Goal: Task Accomplishment & Management: Manage account settings

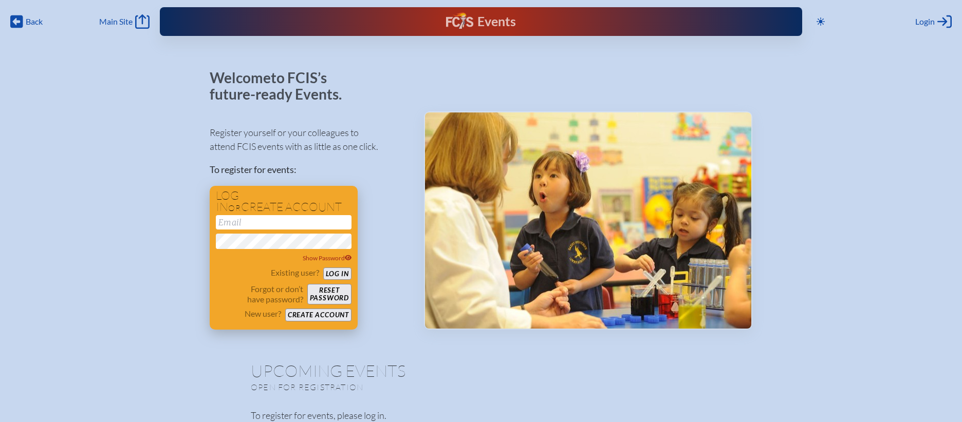
type input "[EMAIL_ADDRESS][DOMAIN_NAME]"
click at [338, 275] on button "Log in" at bounding box center [337, 274] width 28 height 13
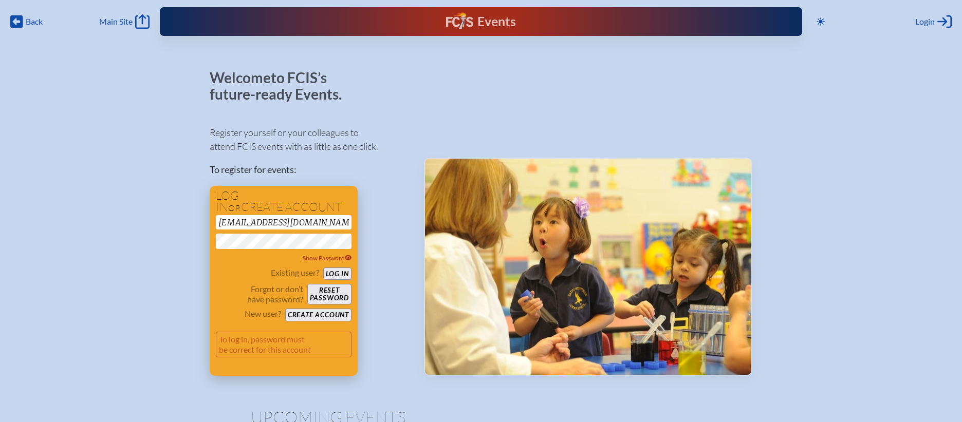
click at [338, 276] on button "Log in" at bounding box center [337, 274] width 28 height 13
click at [338, 275] on button "Log in" at bounding box center [337, 274] width 28 height 13
click at [328, 274] on button "Log in" at bounding box center [337, 274] width 28 height 13
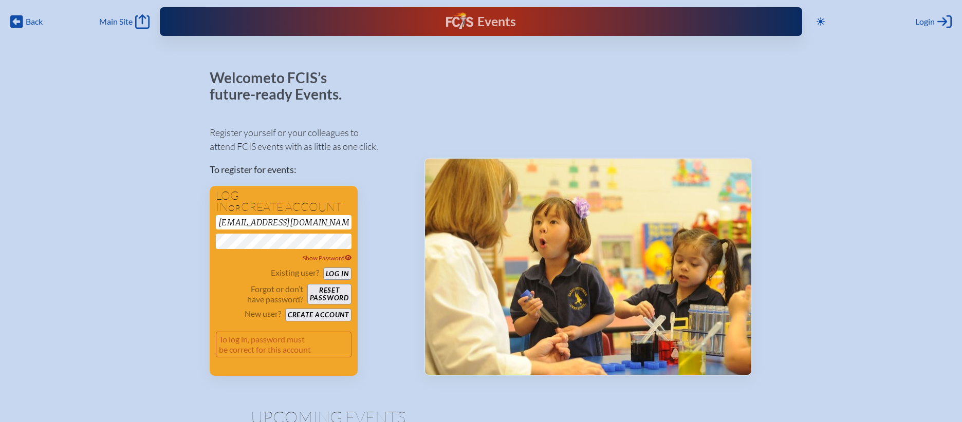
drag, startPoint x: 378, startPoint y: 211, endPoint x: 374, endPoint y: 223, distance: 12.8
click at [378, 211] on div "Register yourself or your colleagues to attend FCIS events with as little as on…" at bounding box center [309, 246] width 198 height 259
click at [333, 272] on button "Log in" at bounding box center [337, 274] width 28 height 13
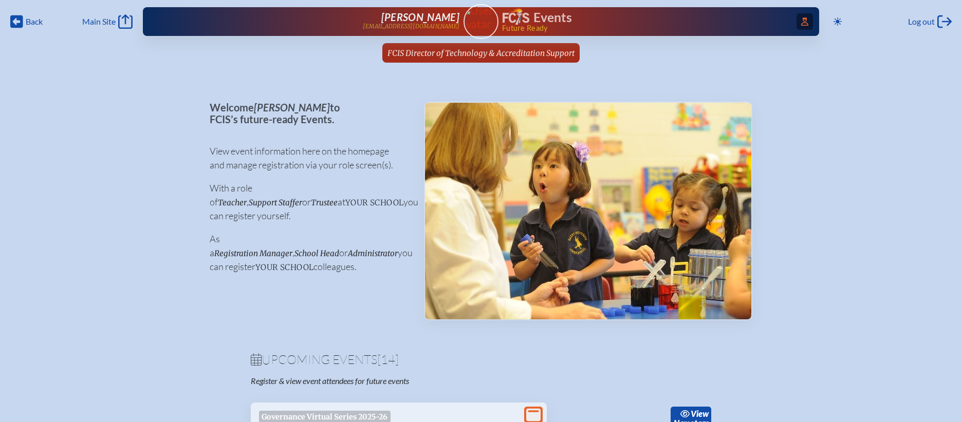
click at [805, 24] on icon "Access Users..." at bounding box center [804, 21] width 7 height 8
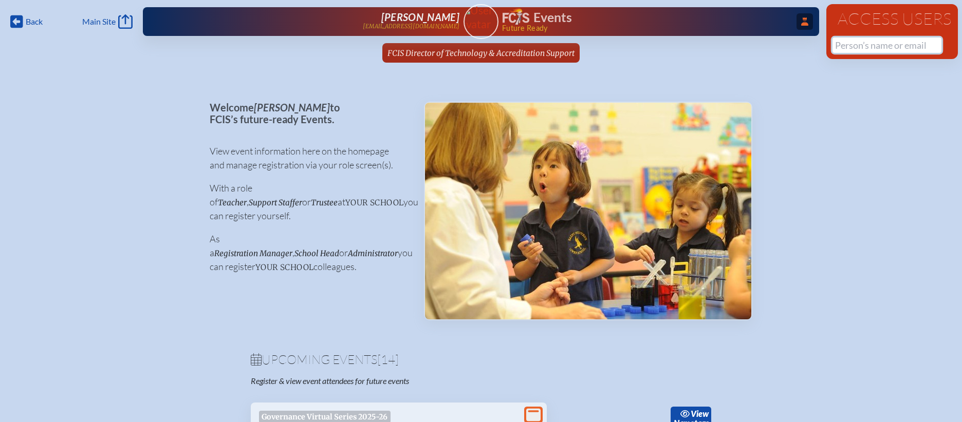
click at [858, 44] on input "text" at bounding box center [886, 44] width 109 height 15
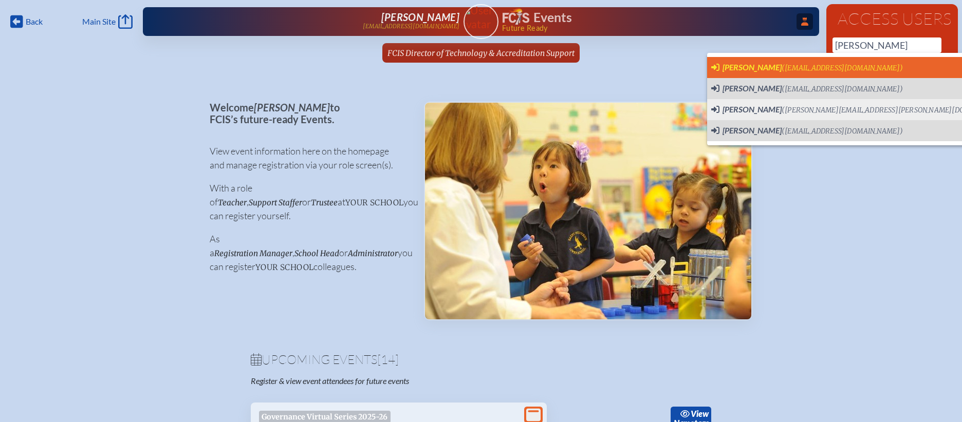
click at [849, 66] on span "(wlogsdon@thegreeneschool.com)" at bounding box center [841, 68] width 121 height 9
type input "[EMAIL_ADDRESS][DOMAIN_NAME]"
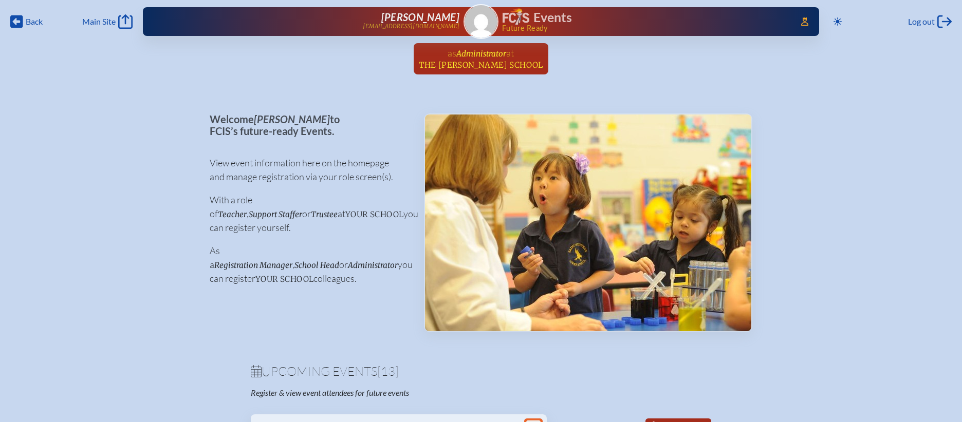
click at [484, 55] on span "Administrator" at bounding box center [481, 54] width 50 height 10
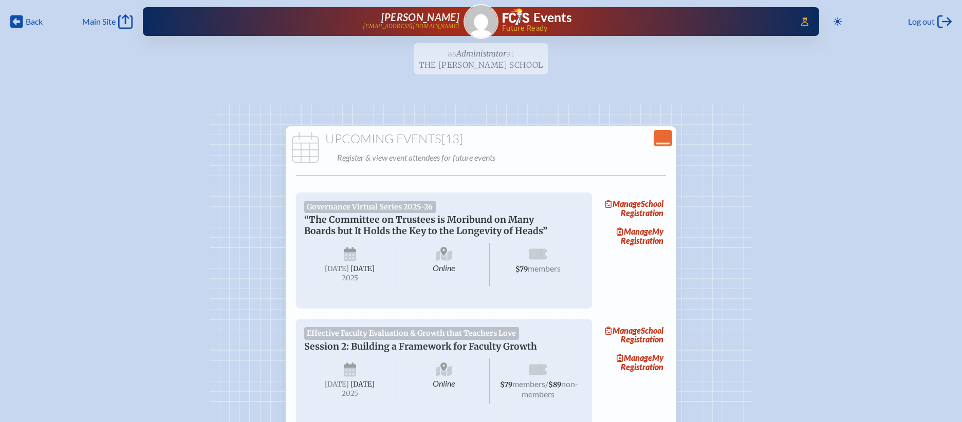
click at [498, 147] on div "Upcoming Events [13] Register & view event attendees for future events" at bounding box center [481, 148] width 386 height 33
click at [657, 140] on icon "Close Console" at bounding box center [662, 138] width 14 height 14
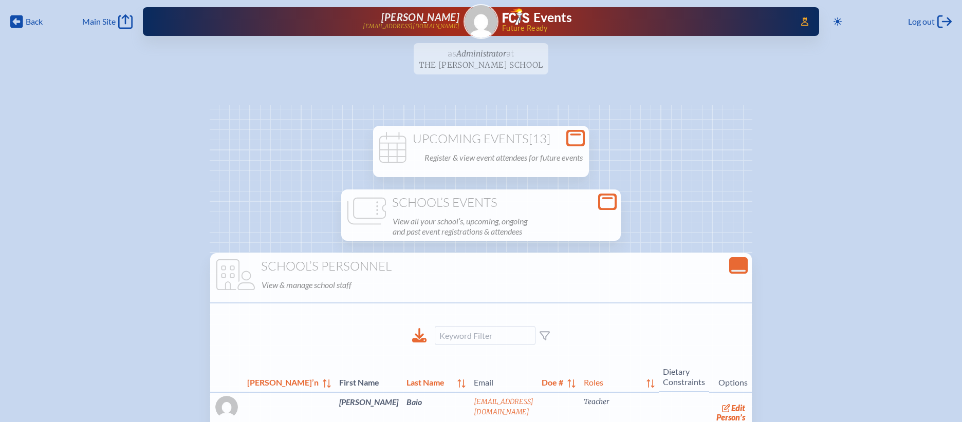
click at [609, 204] on icon at bounding box center [607, 202] width 14 height 13
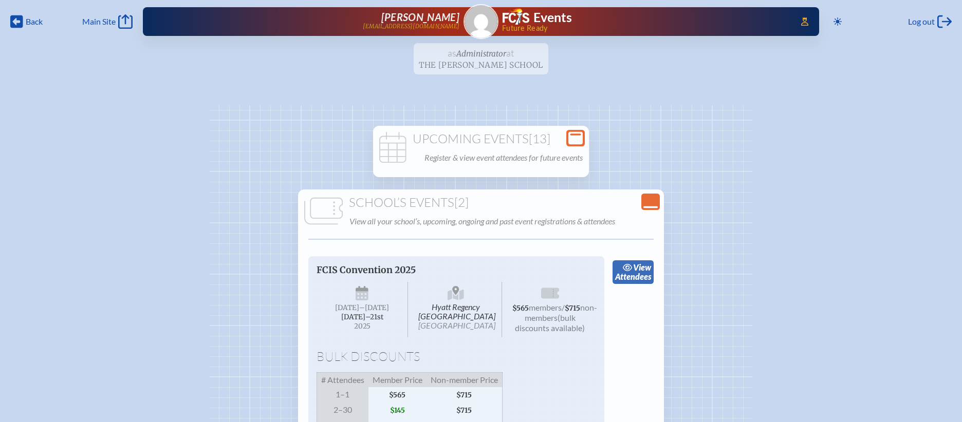
scroll to position [111, 0]
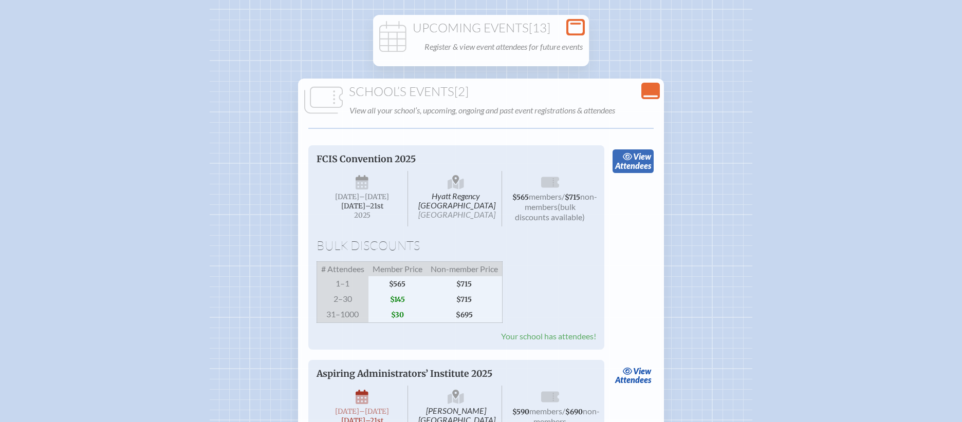
click at [639, 158] on span "view" at bounding box center [642, 157] width 18 height 10
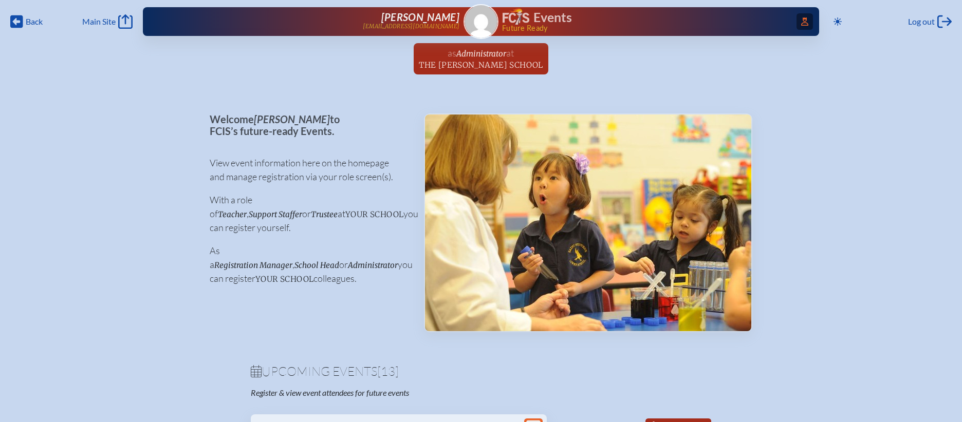
click at [807, 20] on span "Access Users..." at bounding box center [804, 21] width 16 height 16
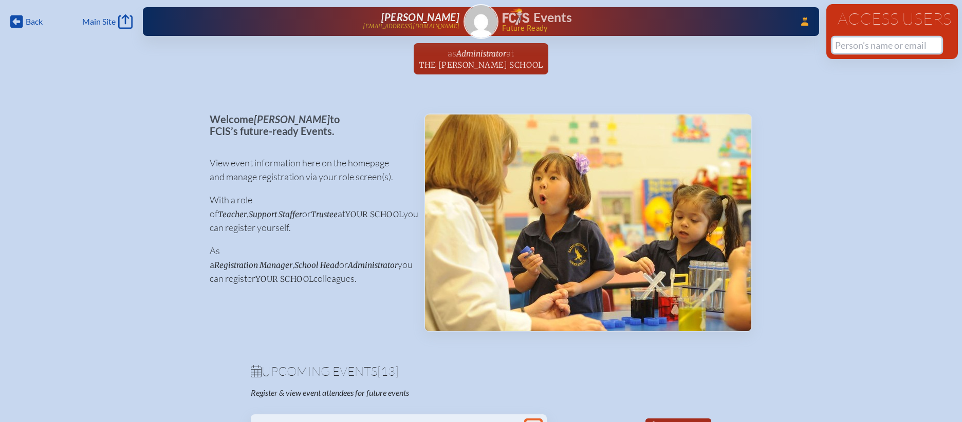
click at [853, 47] on input "text" at bounding box center [886, 44] width 109 height 15
type input "h"
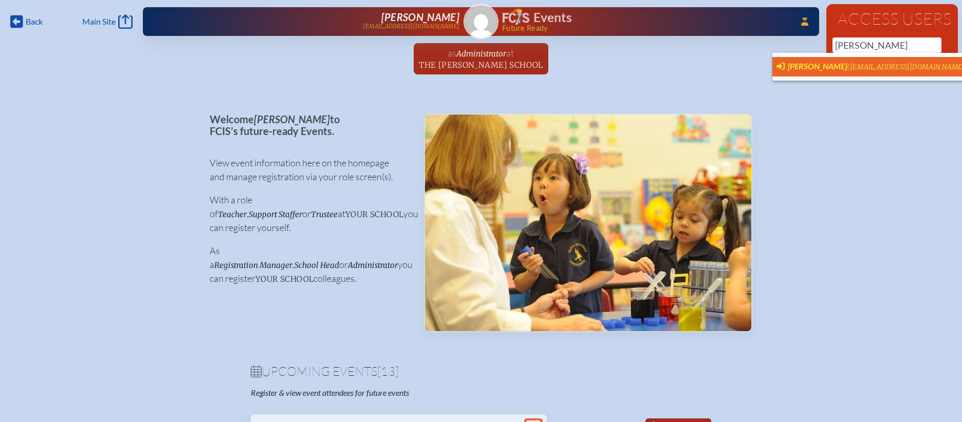
click at [852, 62] on span "Janet Parrish (jparrish@holy-comforter.org)" at bounding box center [872, 66] width 192 height 11
type input "jparrish@holy-comforter.org"
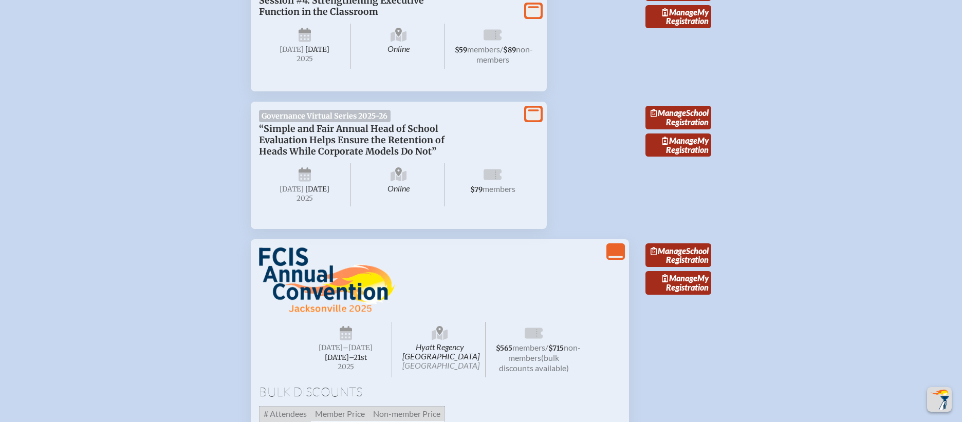
scroll to position [1473, 0]
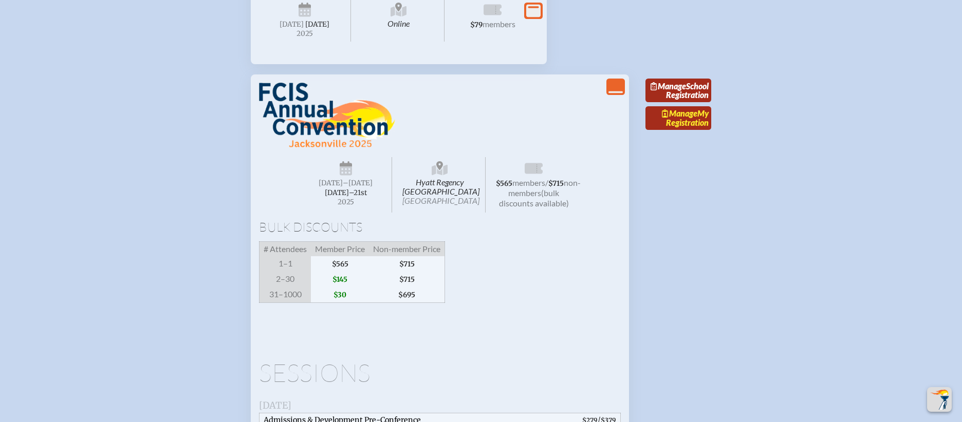
click at [675, 118] on span "Manage" at bounding box center [679, 113] width 35 height 10
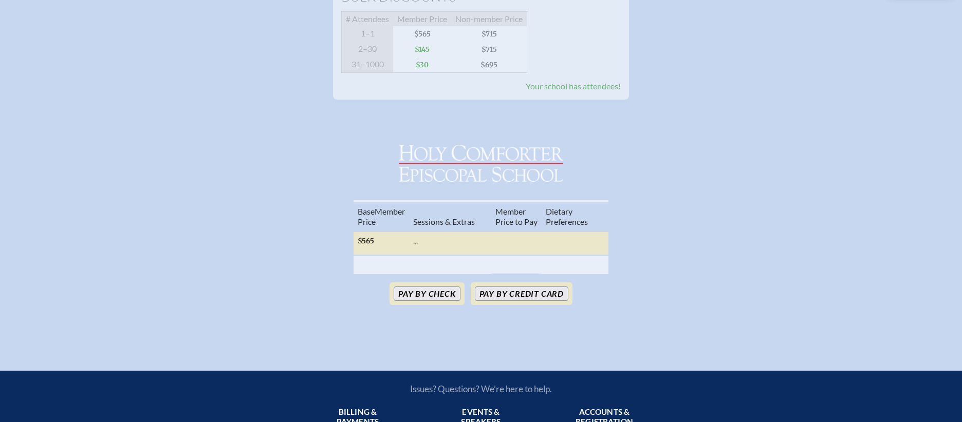
scroll to position [159, 0]
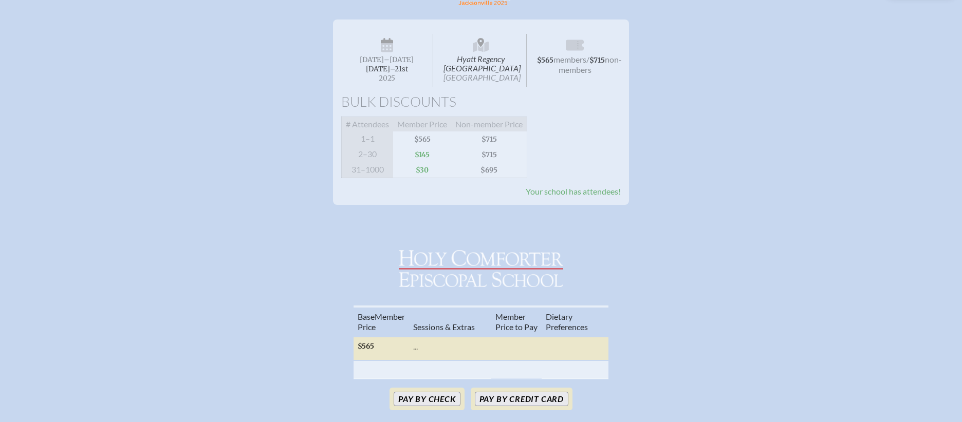
click at [585, 196] on span "Your school has attendees!" at bounding box center [572, 191] width 95 height 10
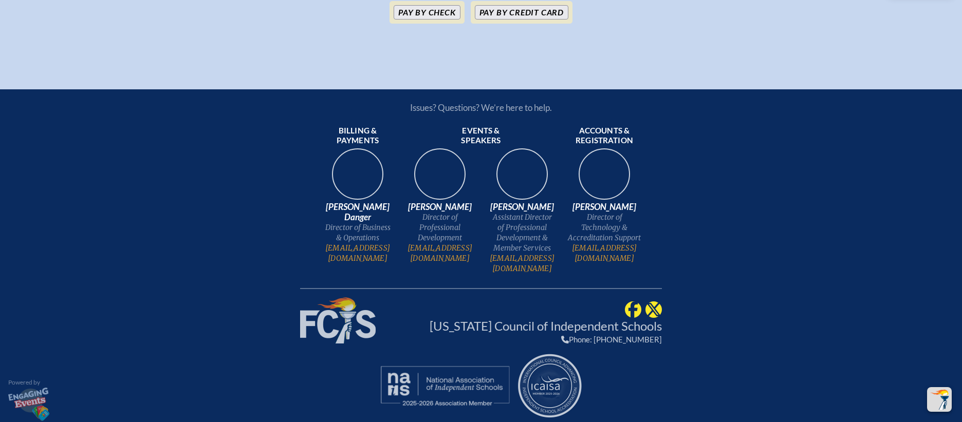
scroll to position [0, 0]
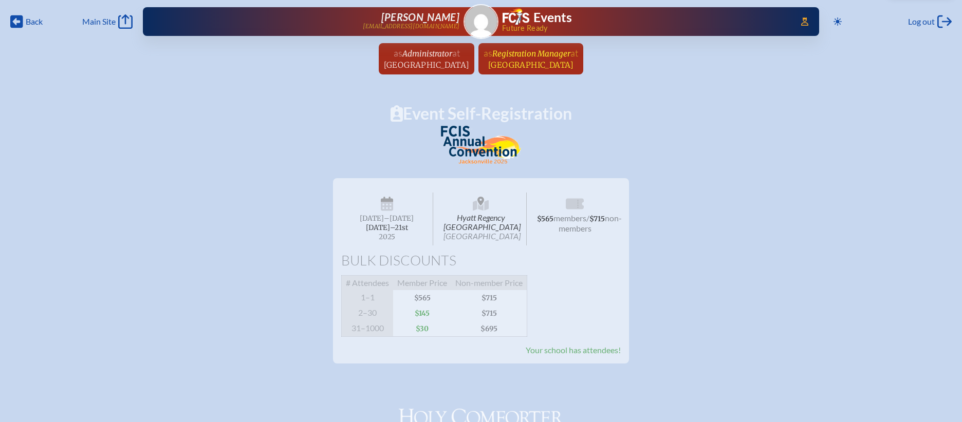
click at [570, 49] on span "Registration Manager" at bounding box center [531, 54] width 78 height 10
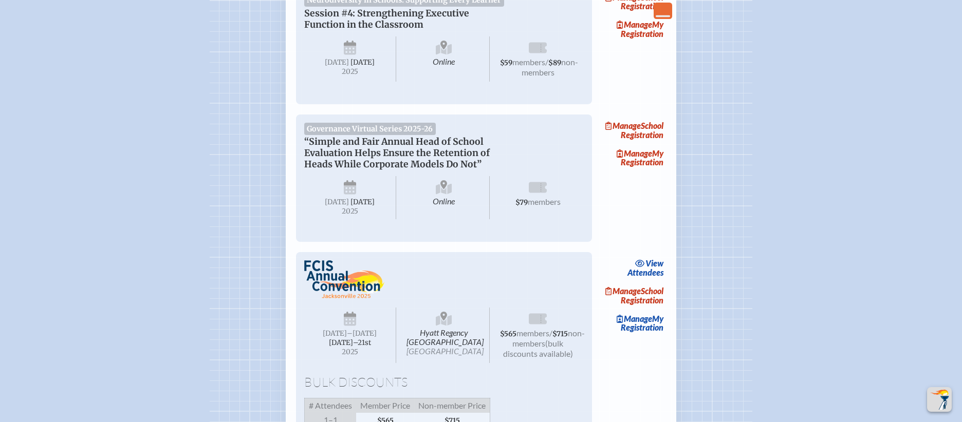
scroll to position [2196, 0]
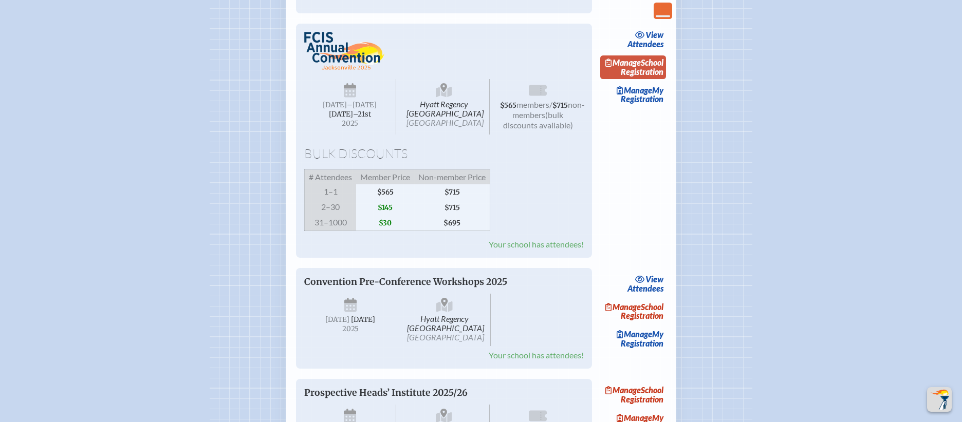
click at [662, 79] on link "Manage School Registration" at bounding box center [633, 67] width 66 height 24
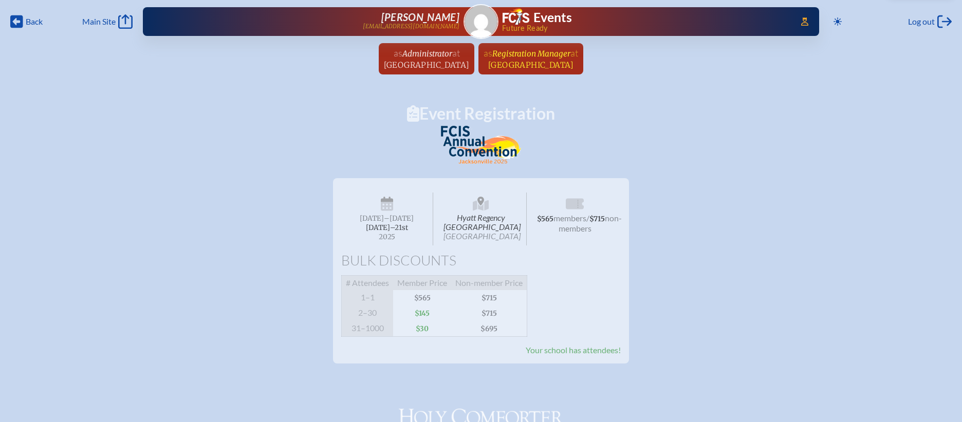
click at [578, 57] on span "at" at bounding box center [574, 52] width 8 height 11
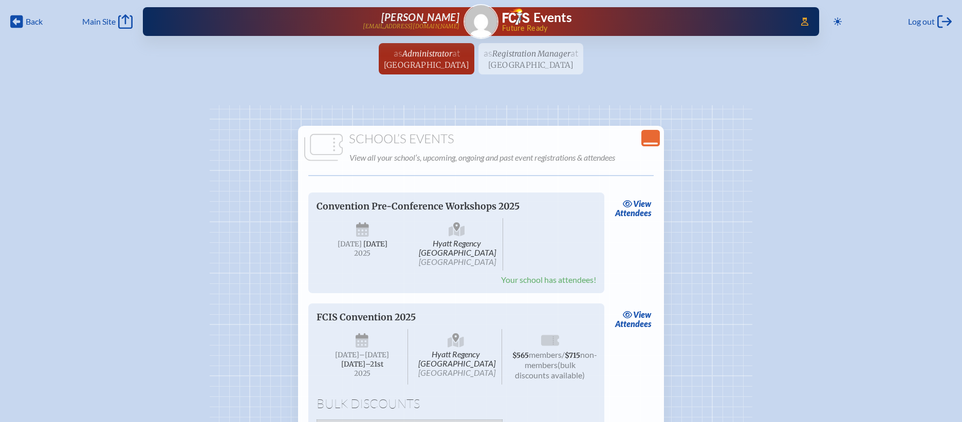
click at [657, 142] on div "Close Console" at bounding box center [650, 138] width 18 height 16
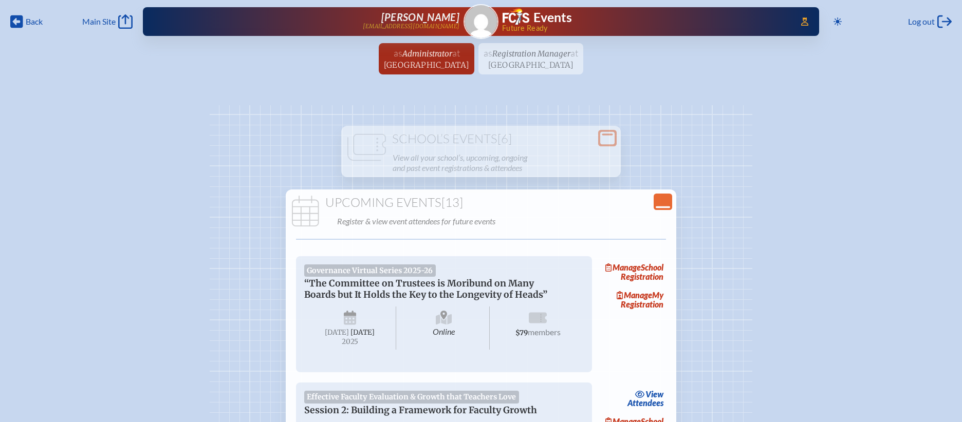
click at [664, 202] on icon "Close Console" at bounding box center [662, 202] width 14 height 14
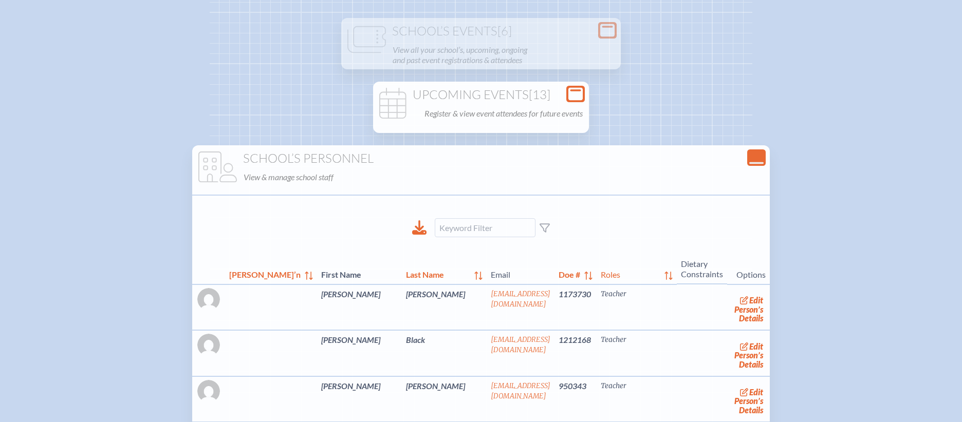
scroll to position [107, 0]
click at [749, 164] on icon "Close Console" at bounding box center [756, 159] width 14 height 14
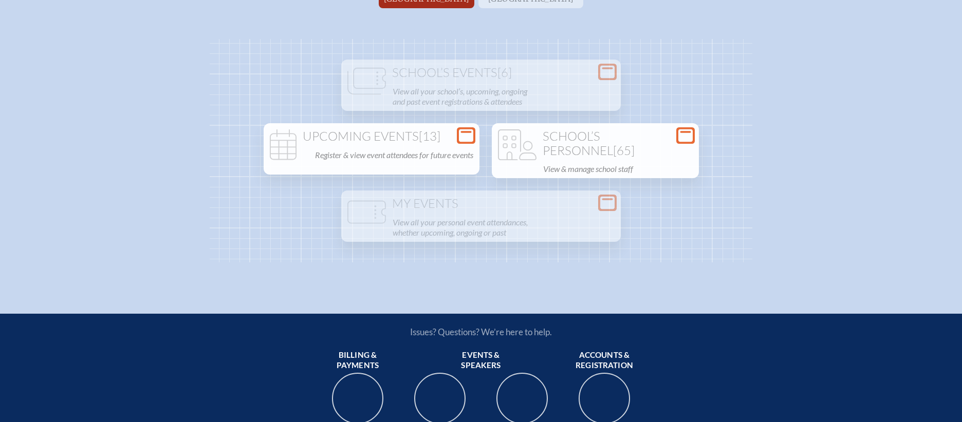
scroll to position [65, 0]
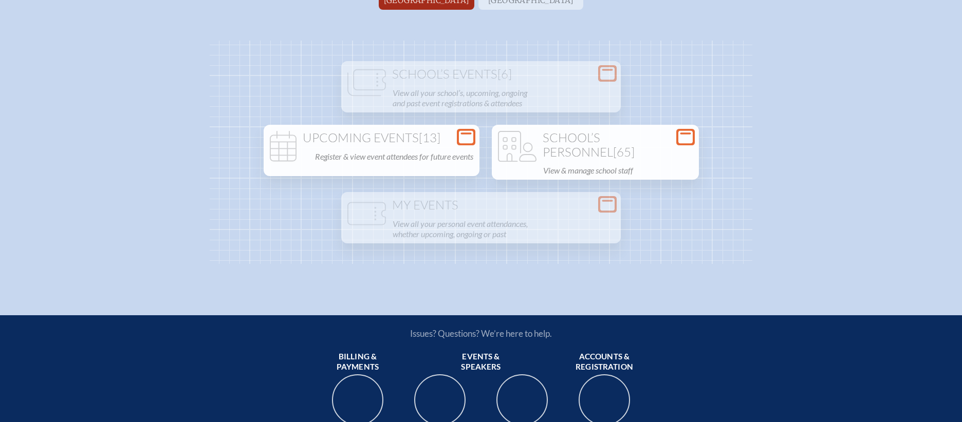
click at [478, 136] on div "Upcoming Events [13] Register & view event attendees for future events Governan…" at bounding box center [372, 145] width 216 height 41
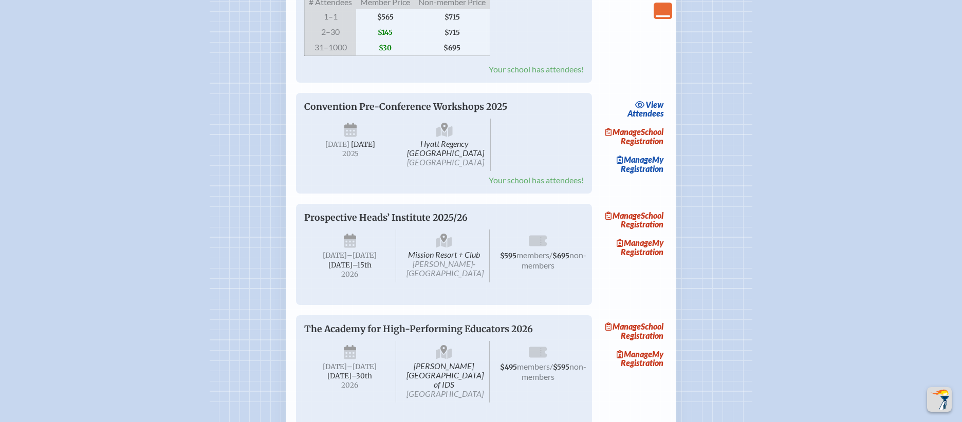
scroll to position [1559, 0]
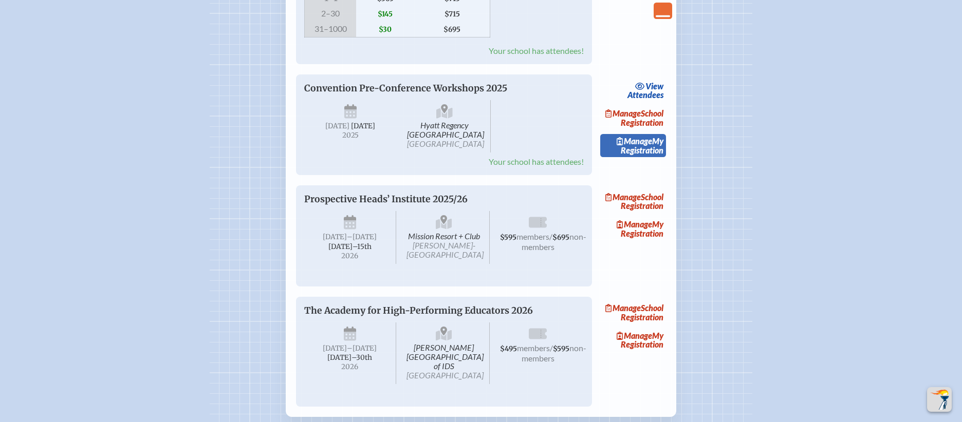
click at [653, 158] on link "Manage My Registration" at bounding box center [633, 146] width 66 height 24
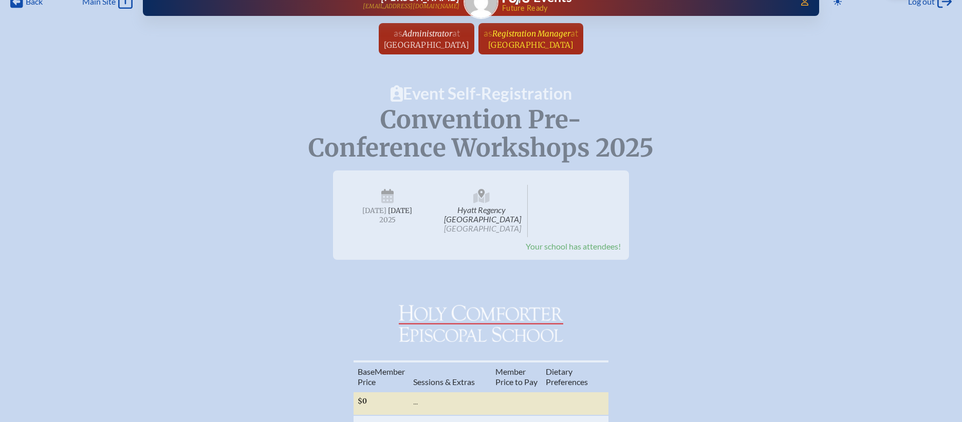
scroll to position [18, 0]
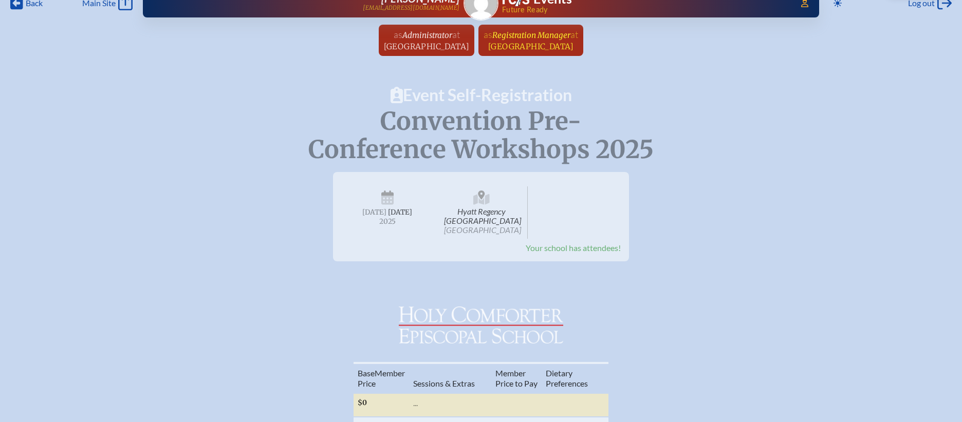
click at [578, 40] on span "at Holy Comforter Episcopal School" at bounding box center [533, 40] width 90 height 23
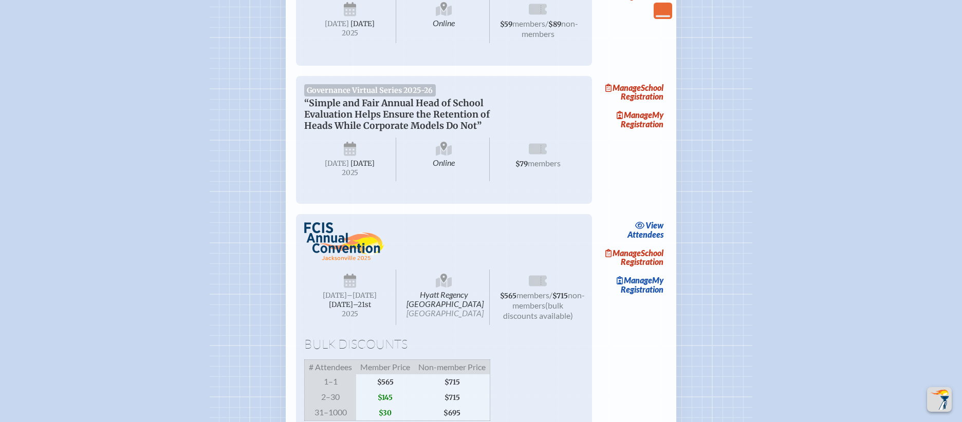
scroll to position [1315, 0]
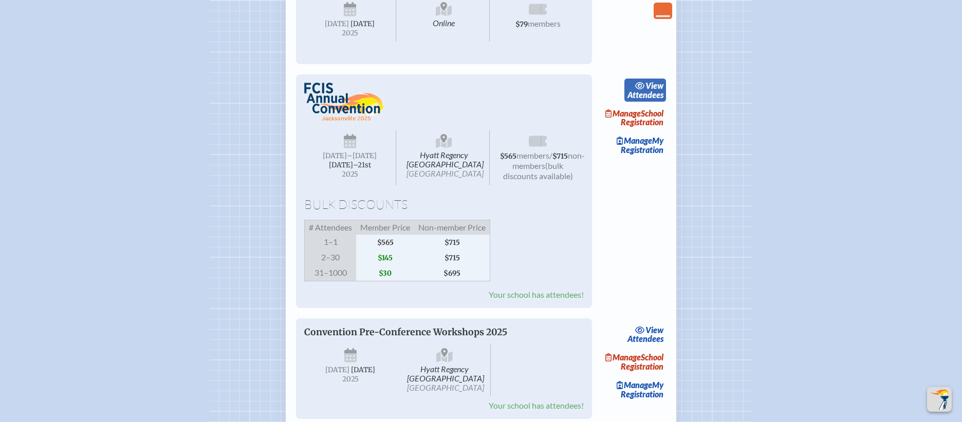
click at [652, 102] on link "view Attendees" at bounding box center [645, 91] width 42 height 24
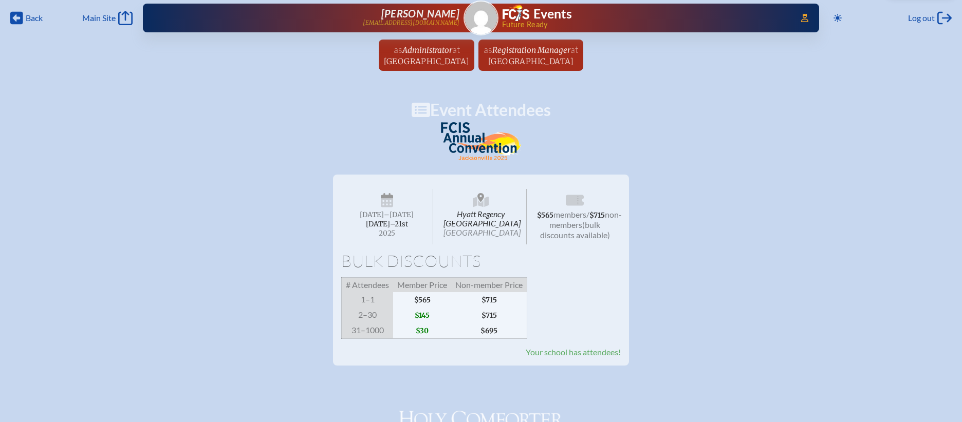
scroll to position [2, 0]
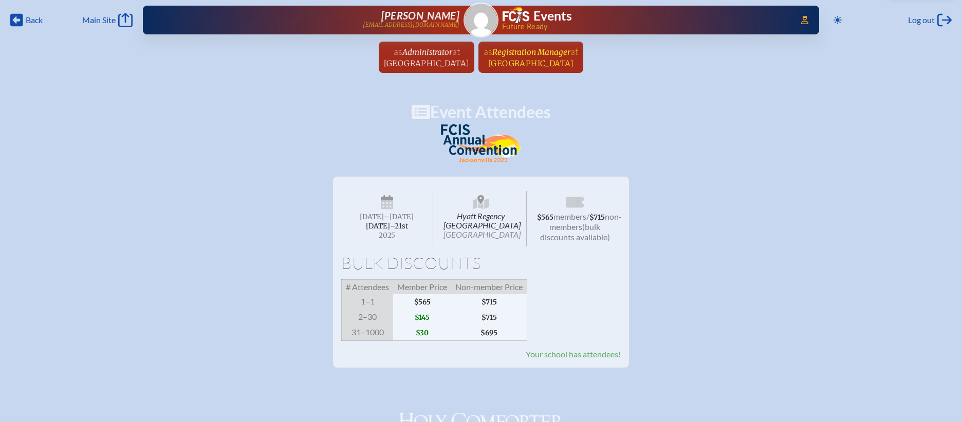
click at [550, 54] on span "Registration Manager" at bounding box center [531, 52] width 78 height 10
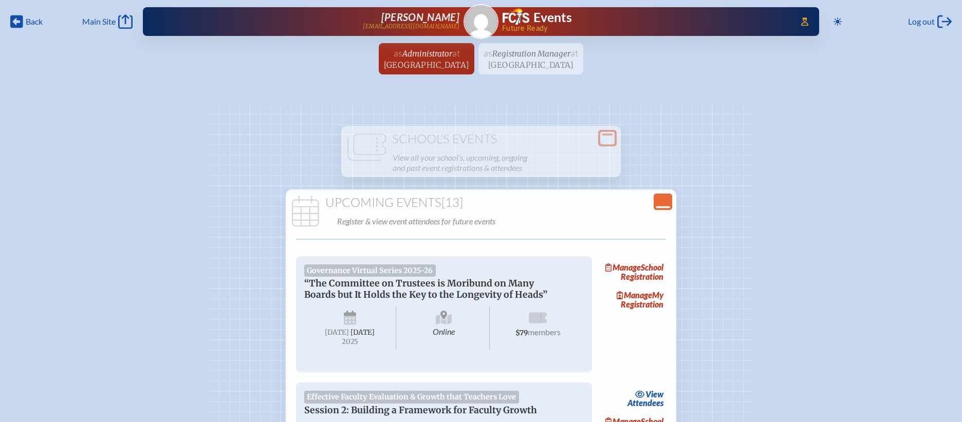
click at [659, 205] on icon "Close Console" at bounding box center [662, 202] width 14 height 14
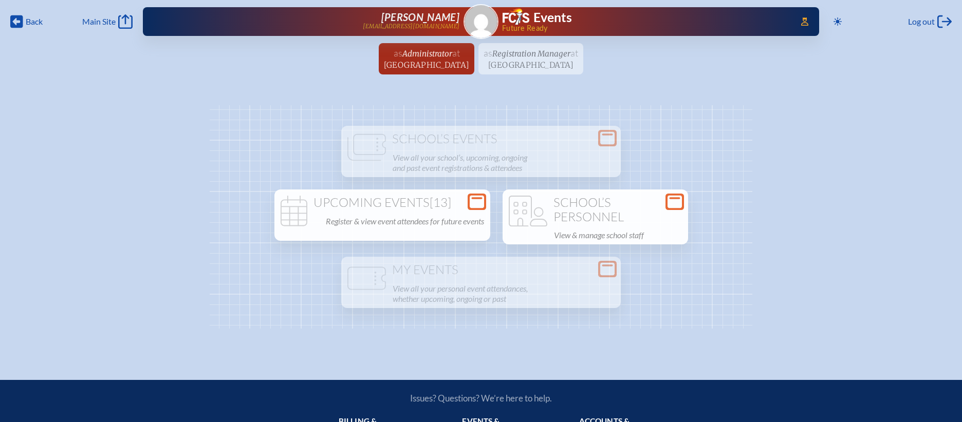
click at [611, 218] on h1 "School’s Personnel" at bounding box center [594, 210] width 177 height 28
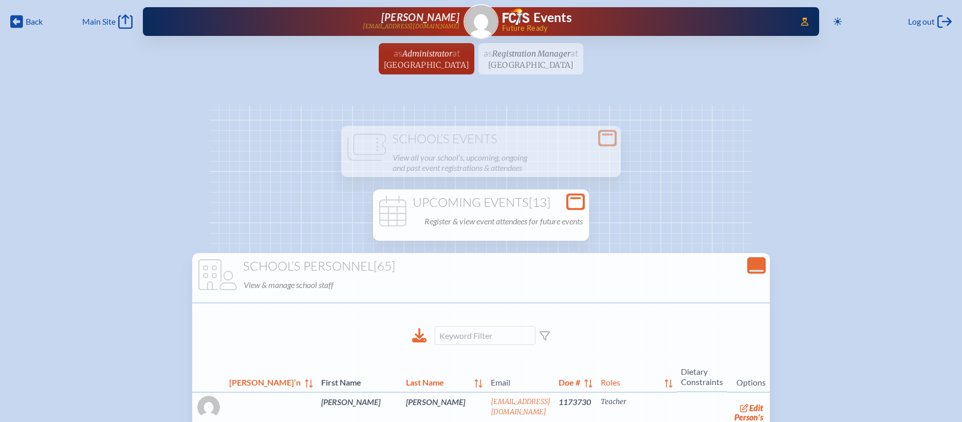
click at [580, 199] on icon at bounding box center [575, 202] width 14 height 13
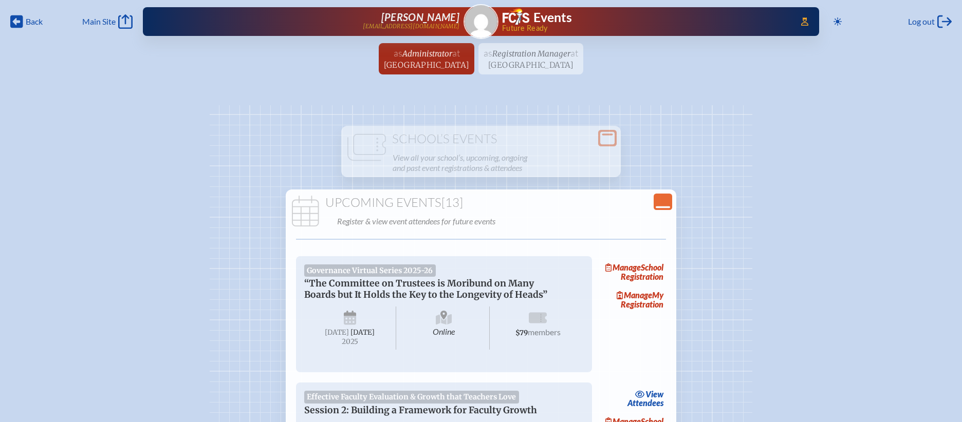
click at [658, 204] on icon "Close Console" at bounding box center [662, 202] width 14 height 14
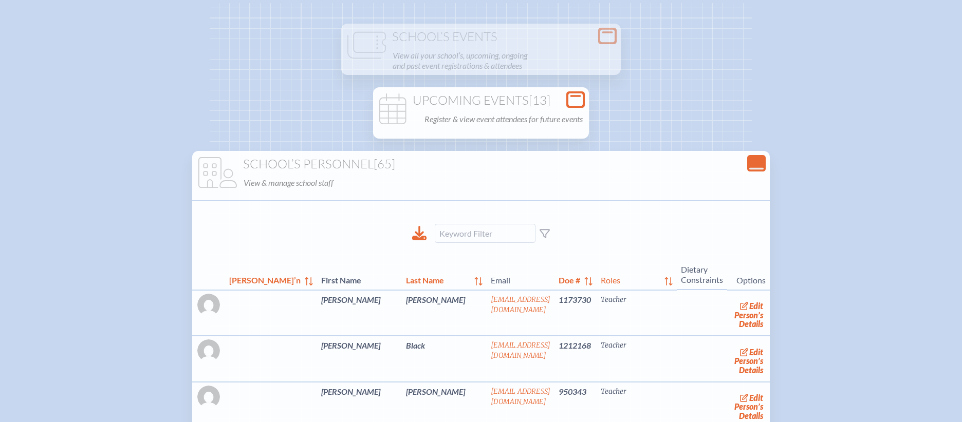
scroll to position [77, 0]
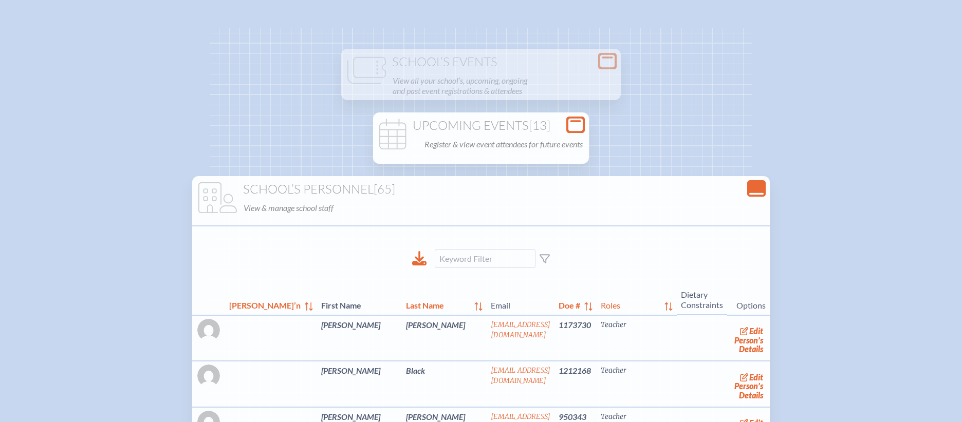
click at [747, 187] on div "Close Console" at bounding box center [756, 188] width 18 height 16
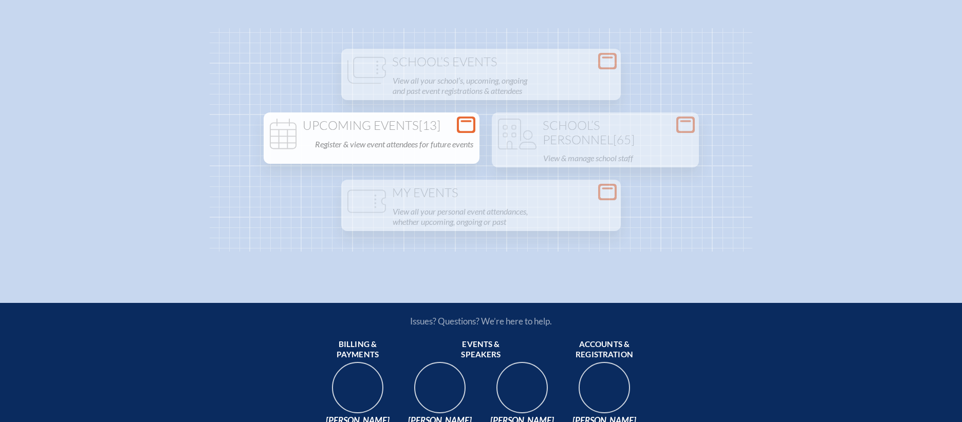
click at [450, 130] on h1 "Upcoming Events [13]" at bounding box center [372, 126] width 208 height 14
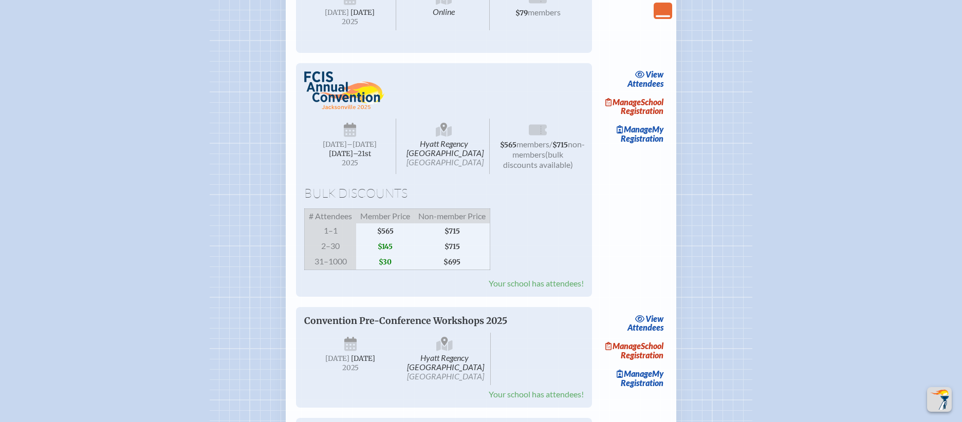
scroll to position [1328, 0]
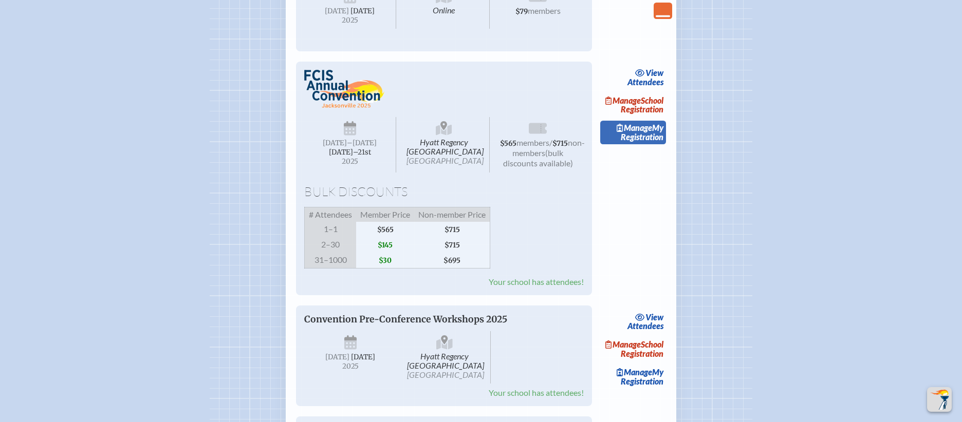
click at [645, 144] on link "Manage My Registration" at bounding box center [633, 133] width 66 height 24
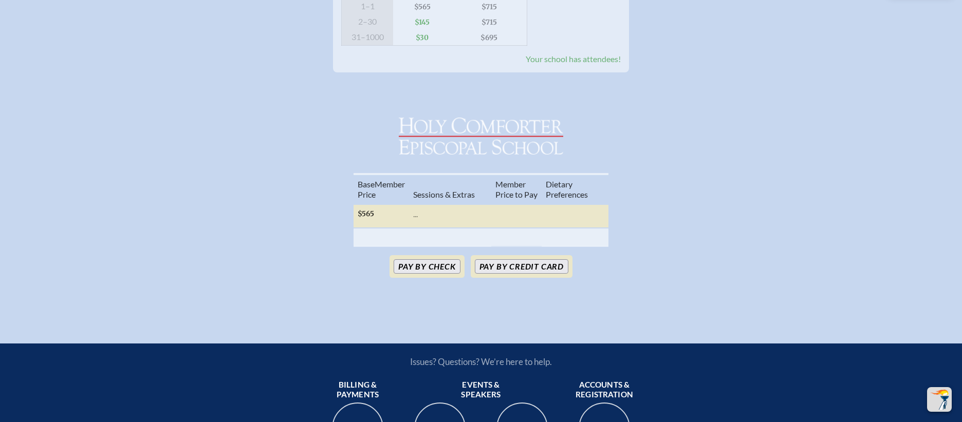
scroll to position [292, 0]
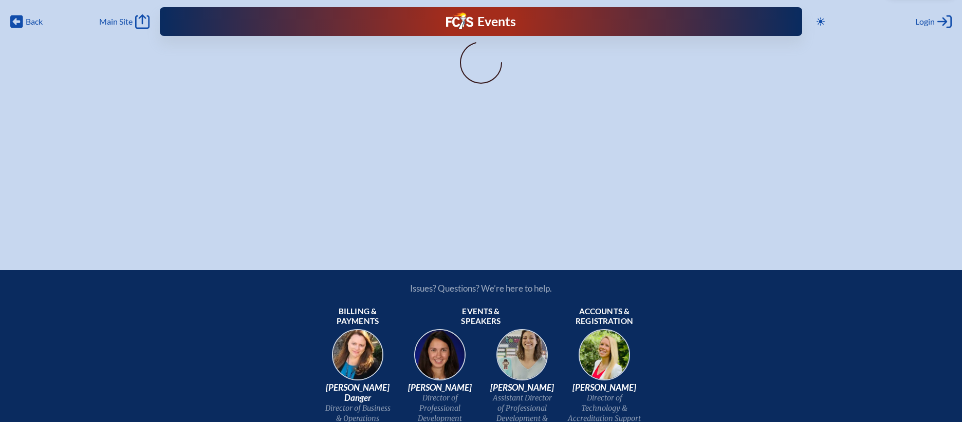
click at [780, 14] on div "Events Future Ready" at bounding box center [481, 21] width 642 height 29
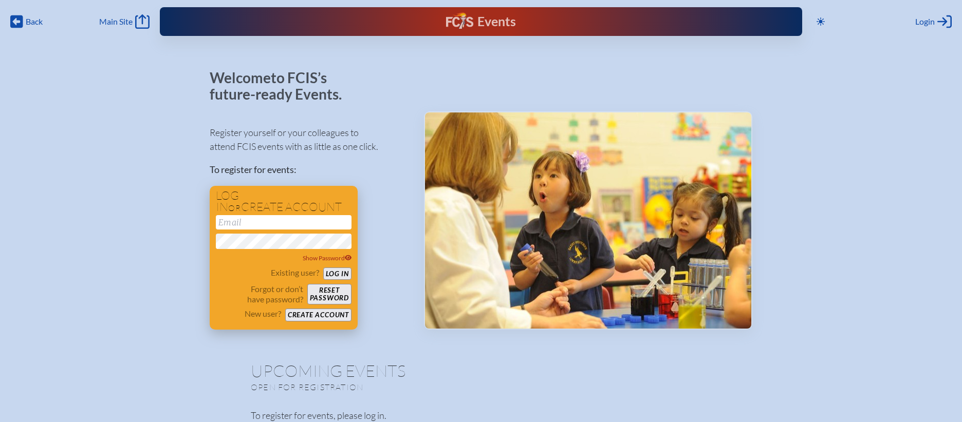
type input "[EMAIL_ADDRESS][DOMAIN_NAME]"
click at [342, 275] on button "Log in" at bounding box center [337, 274] width 28 height 13
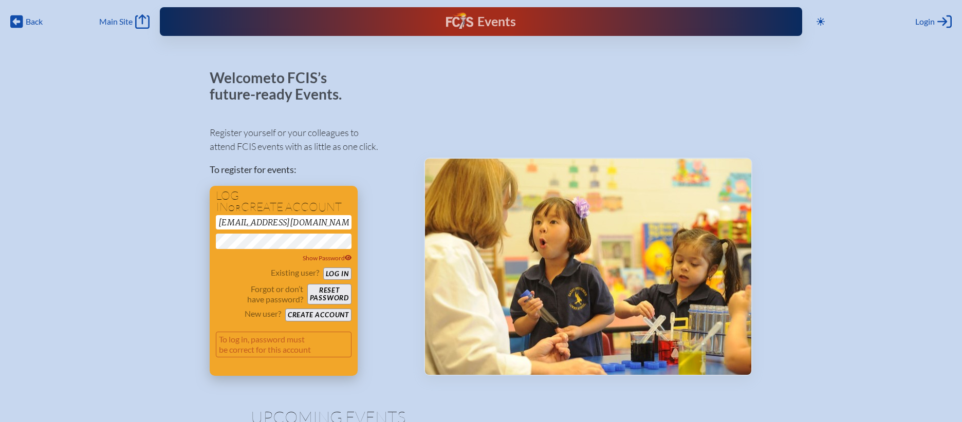
click at [342, 275] on button "Log in" at bounding box center [337, 274] width 28 height 13
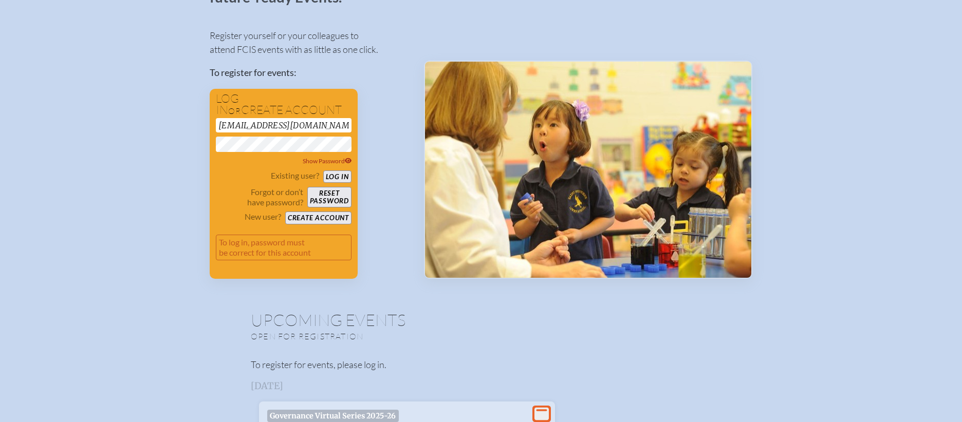
click at [379, 126] on div "Register yourself or your colleagues to attend FCIS events with as little as on…" at bounding box center [309, 149] width 198 height 259
click at [341, 183] on div "Existing user? Log in Forgot or don’t have password? Reset password New user? C…" at bounding box center [284, 198] width 136 height 54
click at [344, 176] on button "Log in" at bounding box center [337, 177] width 28 height 13
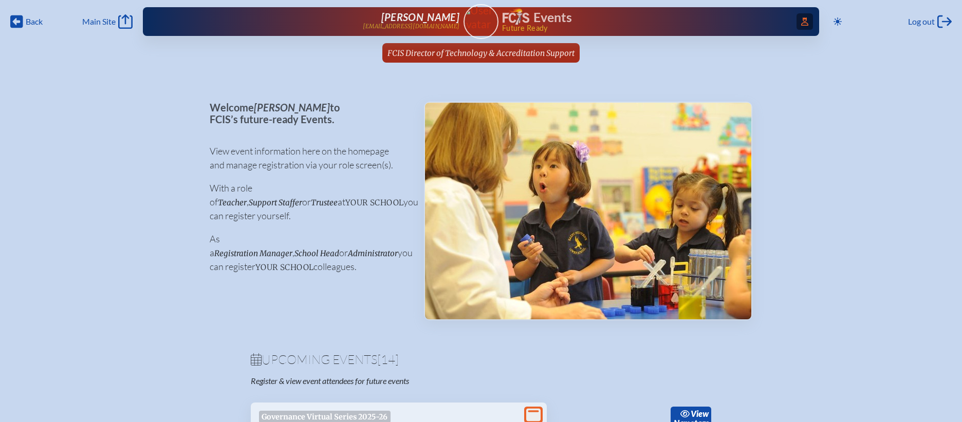
click at [804, 22] on icon "Access Users..." at bounding box center [804, 21] width 7 height 8
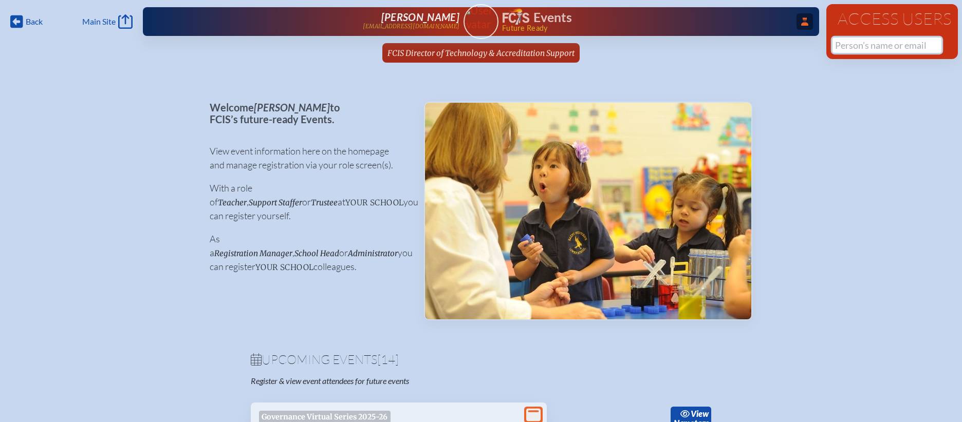
click at [864, 43] on input "text" at bounding box center [886, 44] width 109 height 15
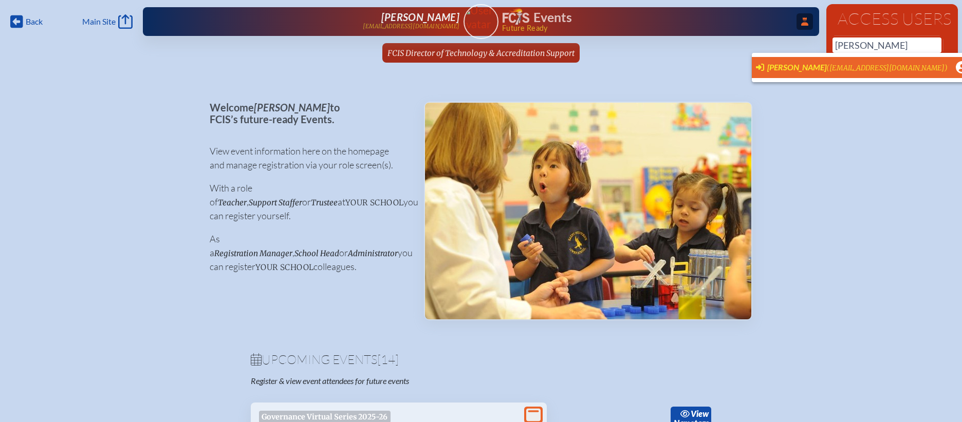
click at [859, 64] on span "([EMAIL_ADDRESS][DOMAIN_NAME])" at bounding box center [886, 68] width 121 height 9
type input "[EMAIL_ADDRESS][DOMAIN_NAME]"
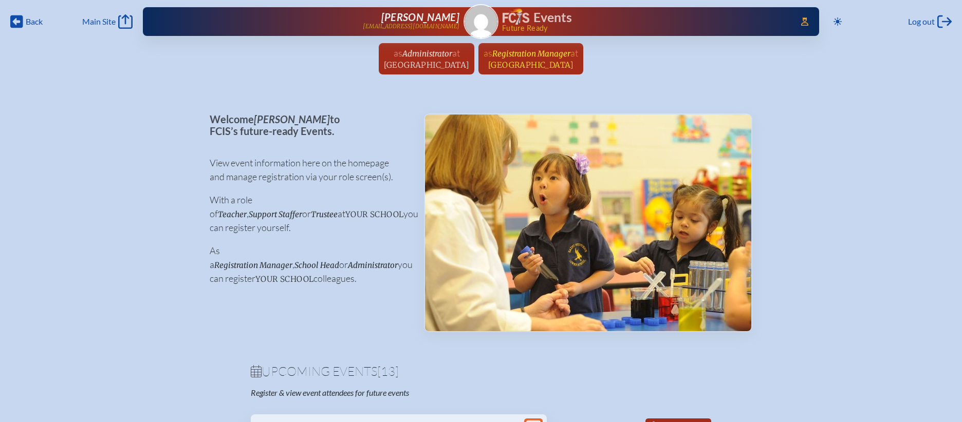
click at [547, 53] on span "Registration Manager" at bounding box center [531, 54] width 78 height 10
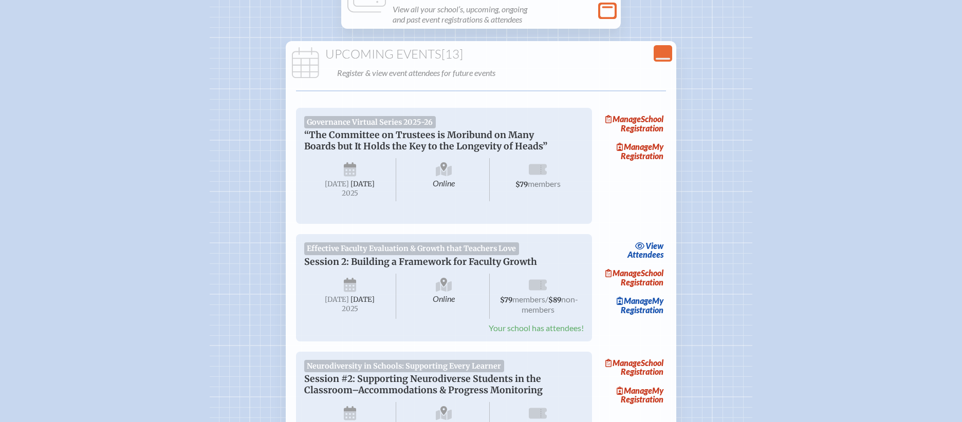
scroll to position [145, 0]
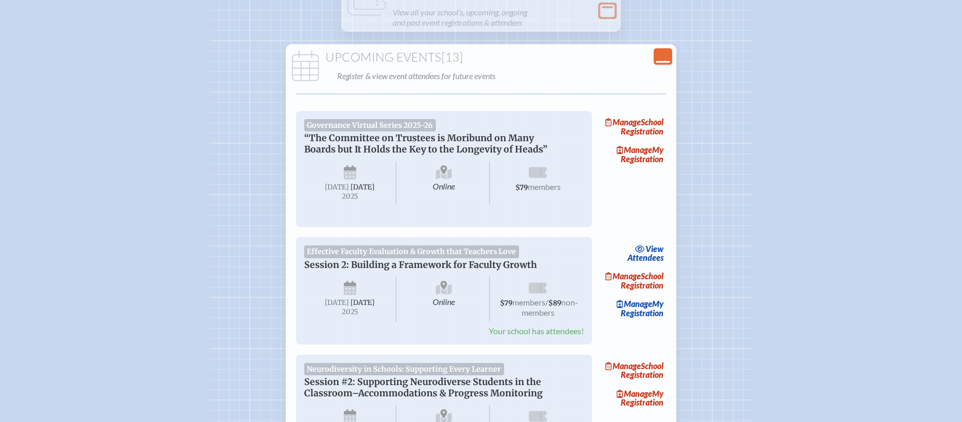
click at [662, 56] on icon "Close Console" at bounding box center [662, 56] width 14 height 14
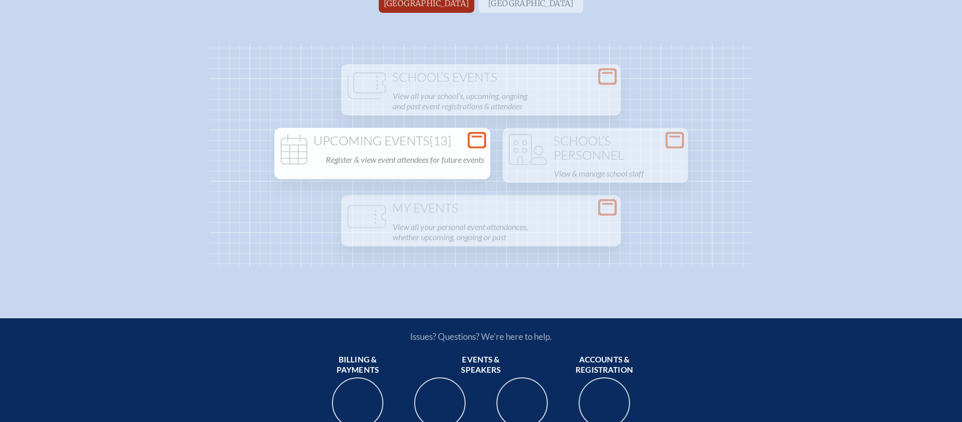
scroll to position [63, 0]
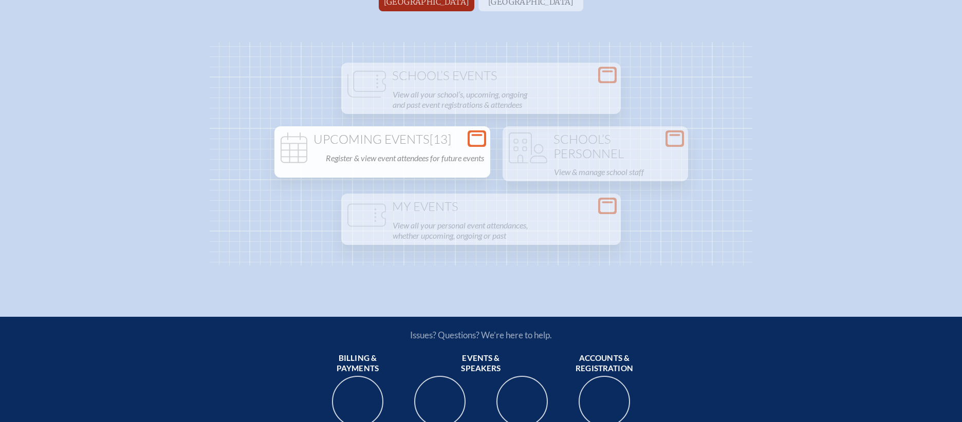
click at [457, 147] on div "Upcoming Events [13] Register & view event attendees for future events" at bounding box center [382, 149] width 212 height 33
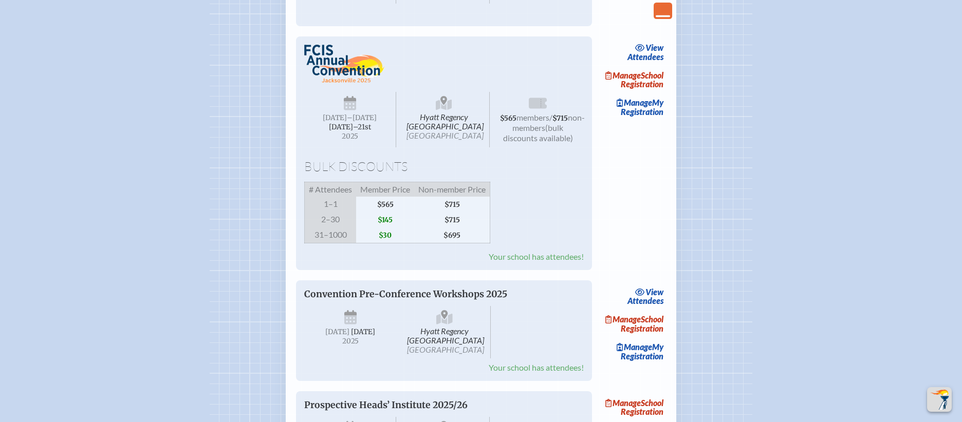
scroll to position [1367, 0]
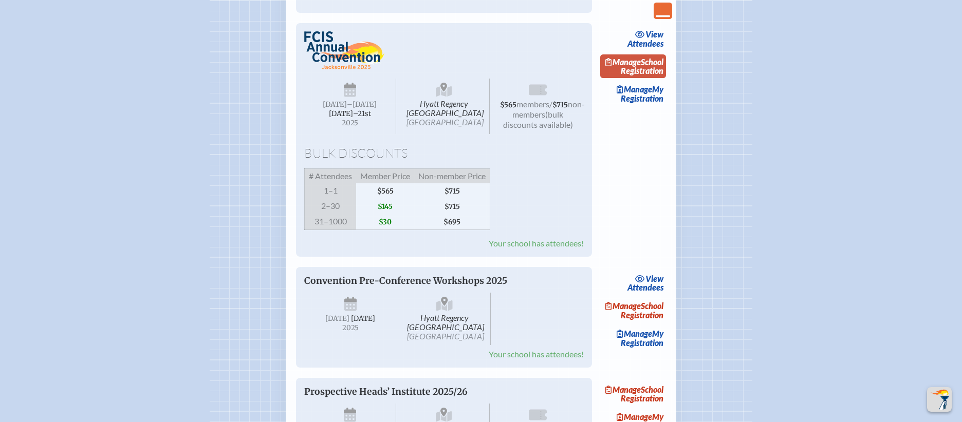
click at [635, 78] on link "Manage School Registration" at bounding box center [633, 66] width 66 height 24
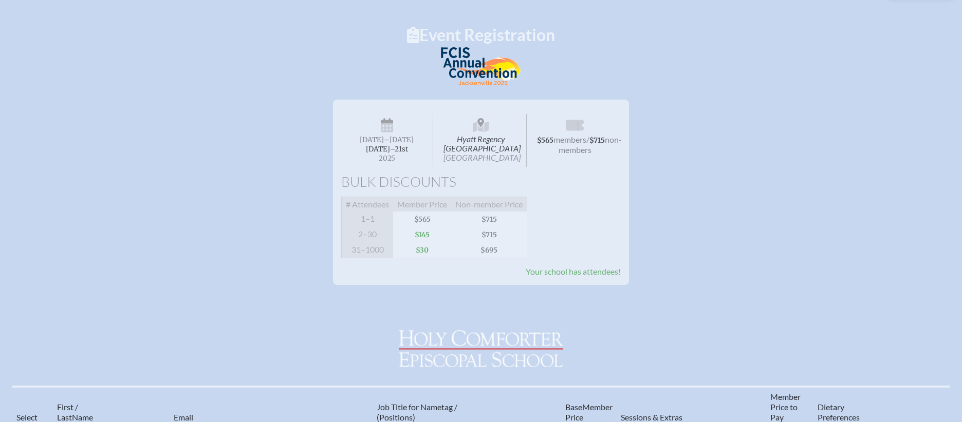
scroll to position [94, 0]
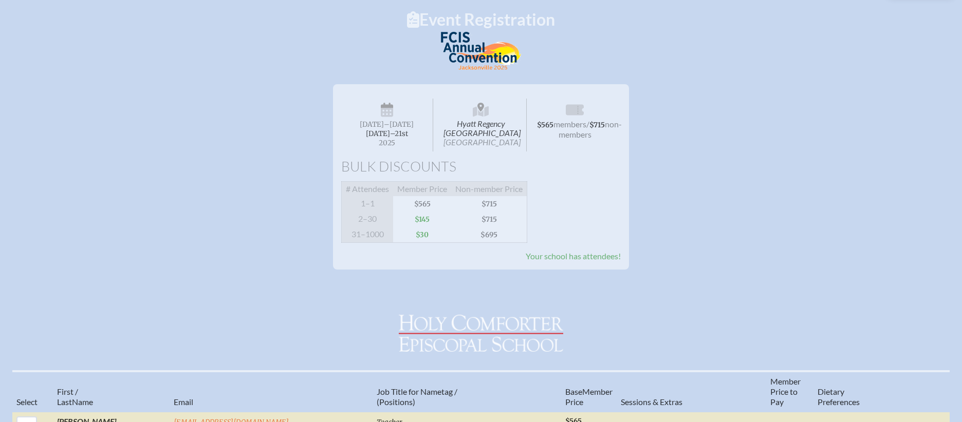
scroll to position [1367, 0]
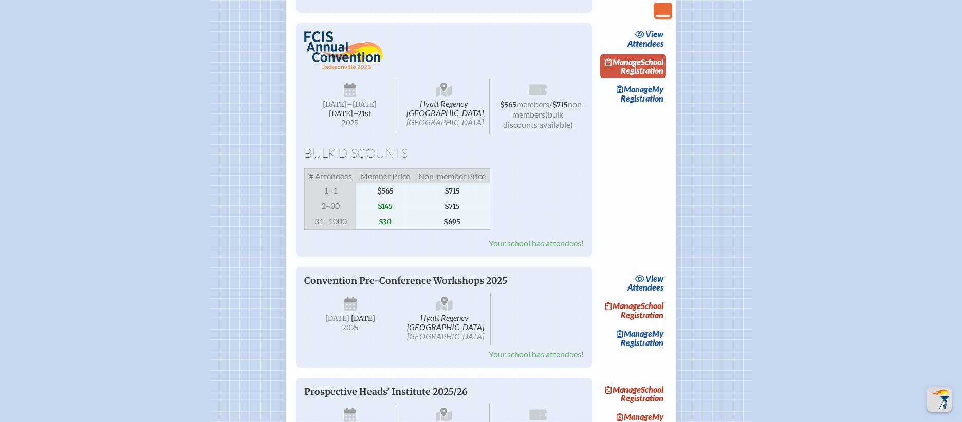
drag, startPoint x: 683, startPoint y: 153, endPoint x: 630, endPoint y: 132, distance: 56.9
copy link "Manage School Registration"
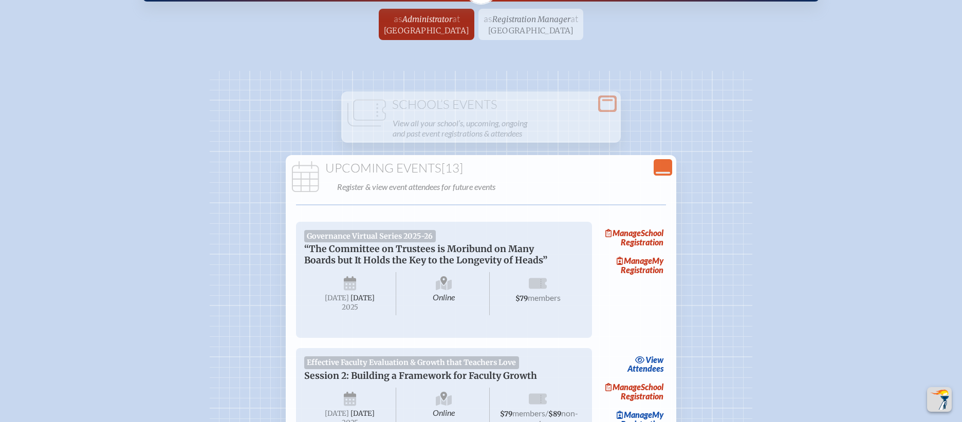
scroll to position [0, 0]
